Goal: Task Accomplishment & Management: Manage account settings

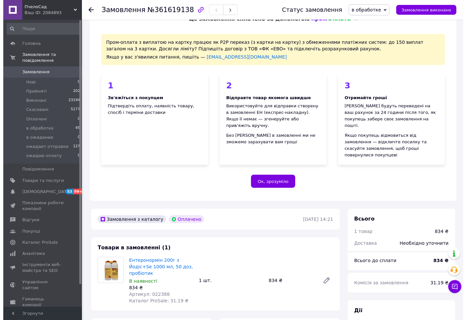
scroll to position [148, 0]
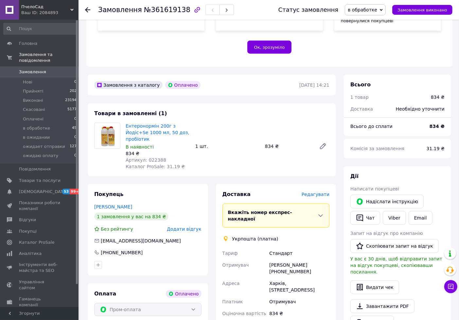
click at [311, 192] on span "Редагувати" at bounding box center [316, 194] width 28 height 5
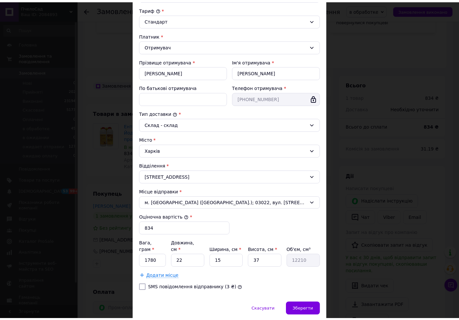
scroll to position [90, 0]
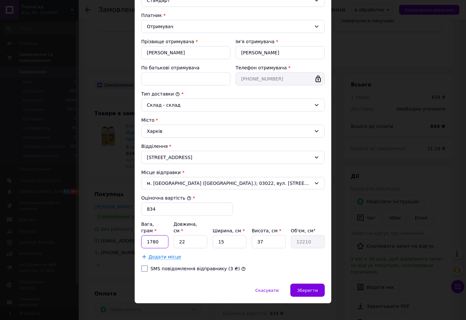
drag, startPoint x: 162, startPoint y: 237, endPoint x: 146, endPoint y: 238, distance: 16.8
click at [146, 238] on input "1780" at bounding box center [154, 241] width 27 height 13
type input "1560"
click at [176, 238] on input "22" at bounding box center [191, 241] width 34 height 13
type input "1"
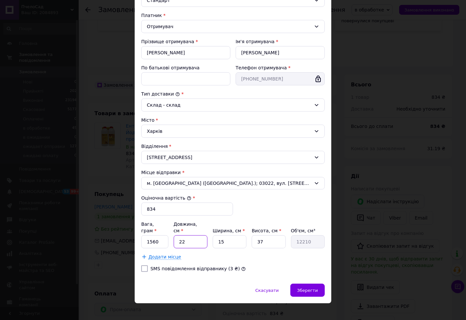
type input "555"
type input "18"
type input "9990"
type input "18"
drag, startPoint x: 227, startPoint y: 237, endPoint x: 215, endPoint y: 240, distance: 11.4
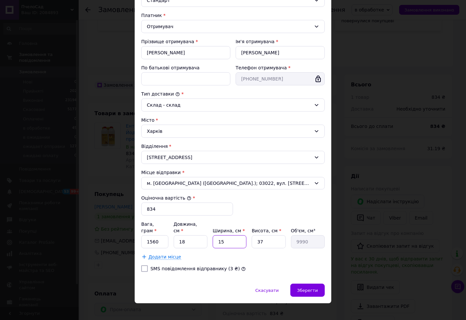
click at [215, 240] on input "15" at bounding box center [230, 241] width 34 height 13
type input "1"
type input "666"
type input "13"
type input "8658"
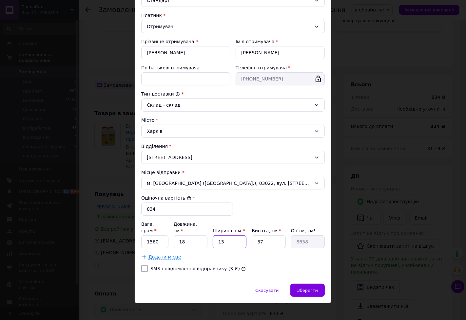
type input "13"
drag, startPoint x: 263, startPoint y: 236, endPoint x: 255, endPoint y: 237, distance: 7.9
click at [255, 237] on input "37" at bounding box center [269, 241] width 34 height 13
type input "2"
type input "468"
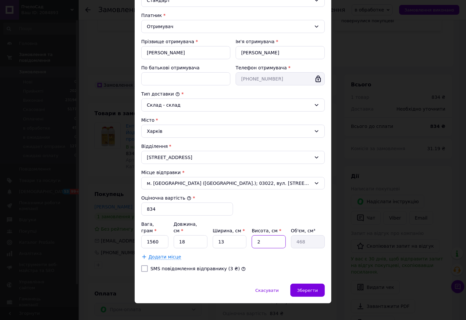
type input "28"
type input "6552"
type input "28"
click at [304, 288] on span "Зберегти" at bounding box center [307, 290] width 21 height 5
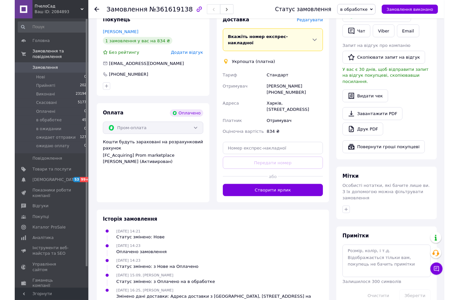
scroll to position [328, 0]
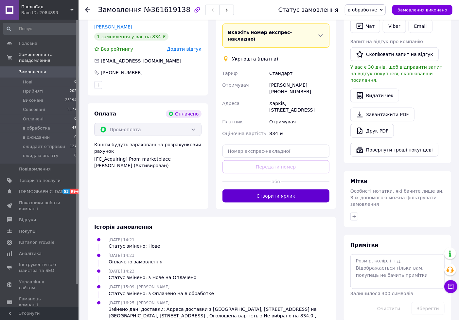
click at [269, 190] on button "Створити ярлик" at bounding box center [276, 196] width 107 height 13
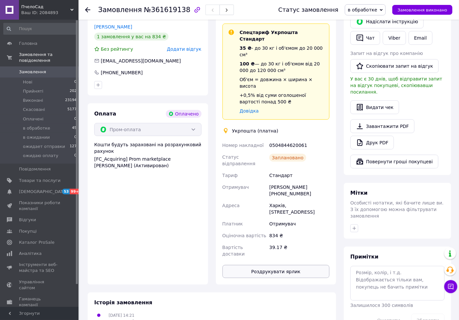
click at [276, 265] on button "Роздрукувати ярлик" at bounding box center [276, 271] width 107 height 13
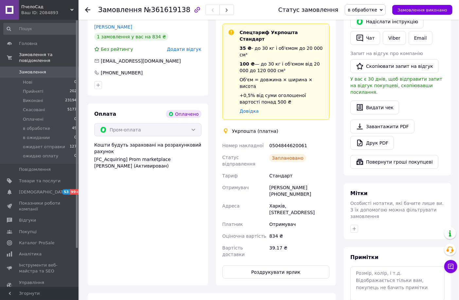
click at [383, 11] on icon at bounding box center [381, 10] width 3 height 3
click at [374, 30] on li "Виконано" at bounding box center [370, 33] width 49 height 10
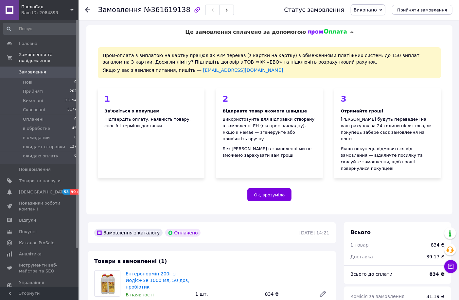
scroll to position [0, 0]
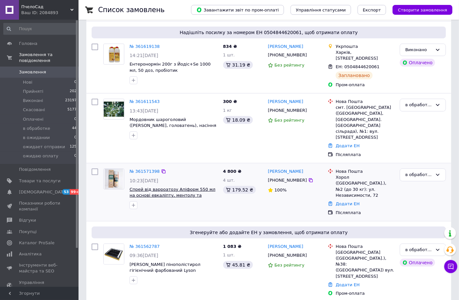
scroll to position [73, 0]
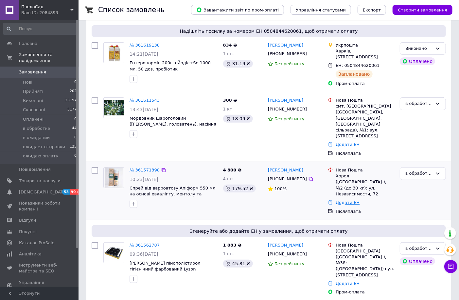
click at [343, 200] on link "Додати ЕН" at bounding box center [348, 202] width 24 height 5
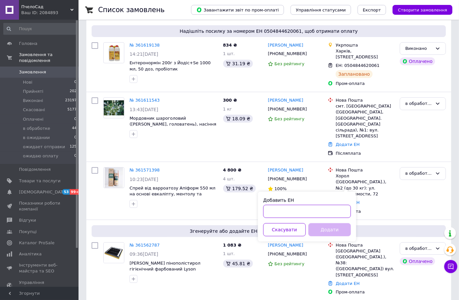
click at [282, 210] on input "Добавить ЕН" at bounding box center [308, 211] width 88 height 13
paste input "20451247277824"
type input "20451247277824"
click at [332, 228] on button "Додати" at bounding box center [330, 229] width 43 height 13
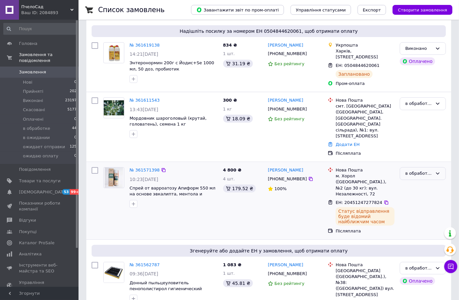
click at [438, 171] on icon at bounding box center [438, 173] width 5 height 5
click at [413, 193] on li "Виконано" at bounding box center [424, 199] width 46 height 12
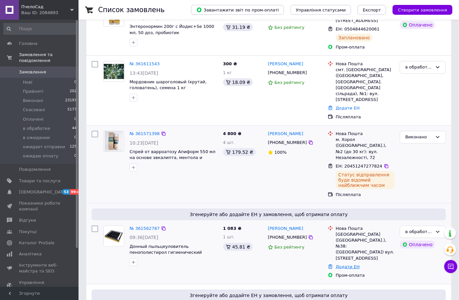
click at [345, 264] on link "Додати ЕН" at bounding box center [348, 266] width 24 height 5
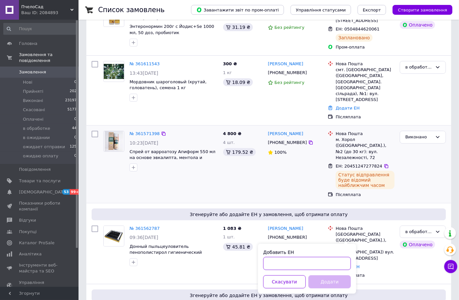
click at [281, 263] on input "Добавить ЕН" at bounding box center [308, 263] width 88 height 13
paste input "20451247415967"
type input "20451247415967"
click at [335, 287] on button "Додати" at bounding box center [330, 281] width 43 height 13
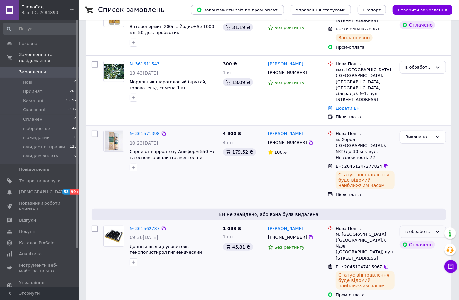
click at [437, 231] on icon at bounding box center [439, 232] width 4 height 2
click at [412, 251] on li "Виконано" at bounding box center [424, 257] width 46 height 12
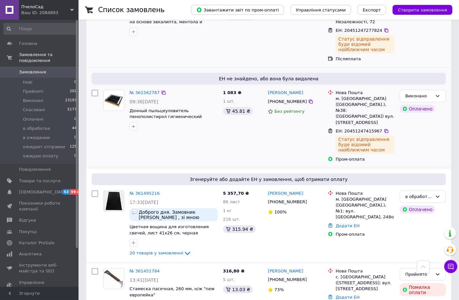
scroll to position [254, 0]
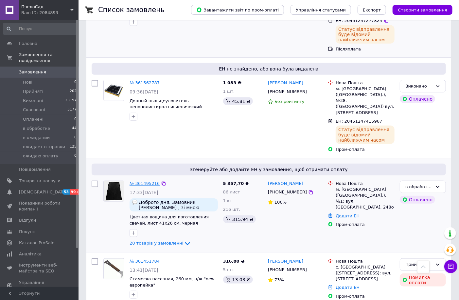
click at [146, 181] on link "№ 361495216" at bounding box center [145, 183] width 30 height 5
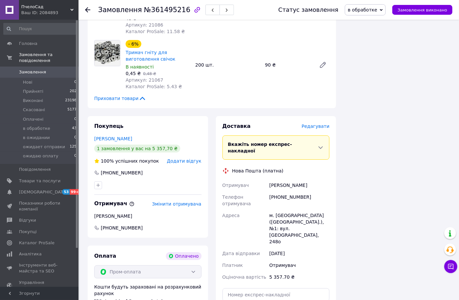
scroll to position [1273, 0]
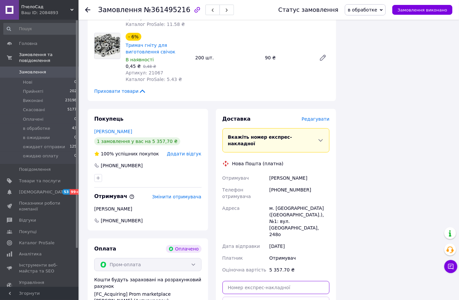
click at [259, 281] on input "text" at bounding box center [276, 287] width 107 height 13
paste input "20451247239193"
type input "20451247239193"
click at [266, 296] on button "Передати номер" at bounding box center [276, 302] width 107 height 13
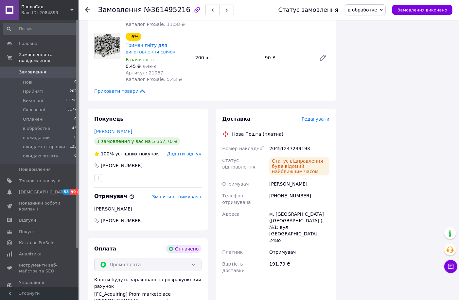
click at [383, 9] on icon at bounding box center [381, 10] width 3 height 3
click at [376, 32] on li "Виконано" at bounding box center [370, 33] width 49 height 10
